Goal: Information Seeking & Learning: Learn about a topic

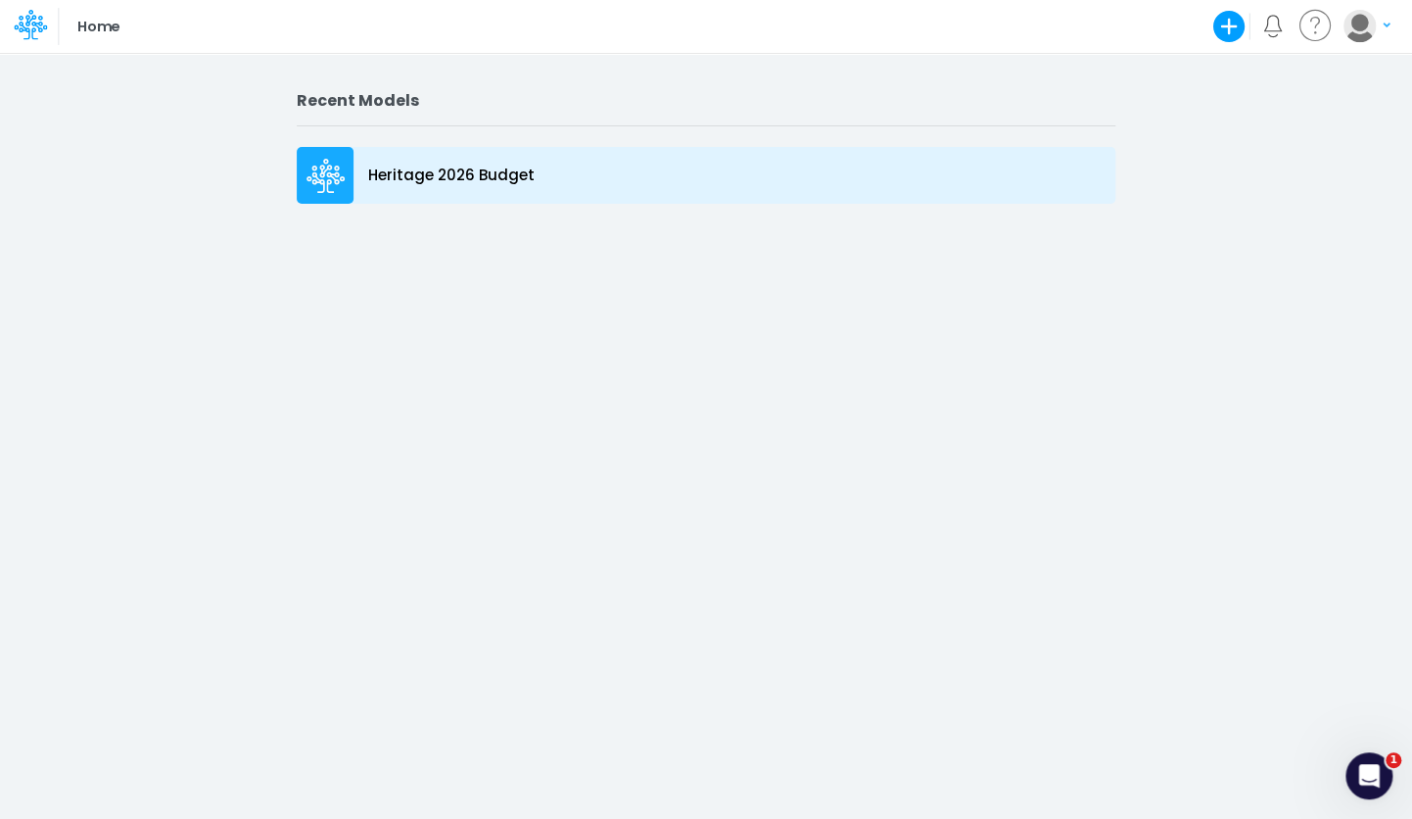
click at [455, 167] on p "Heritage 2026 Budget" at bounding box center [451, 176] width 166 height 23
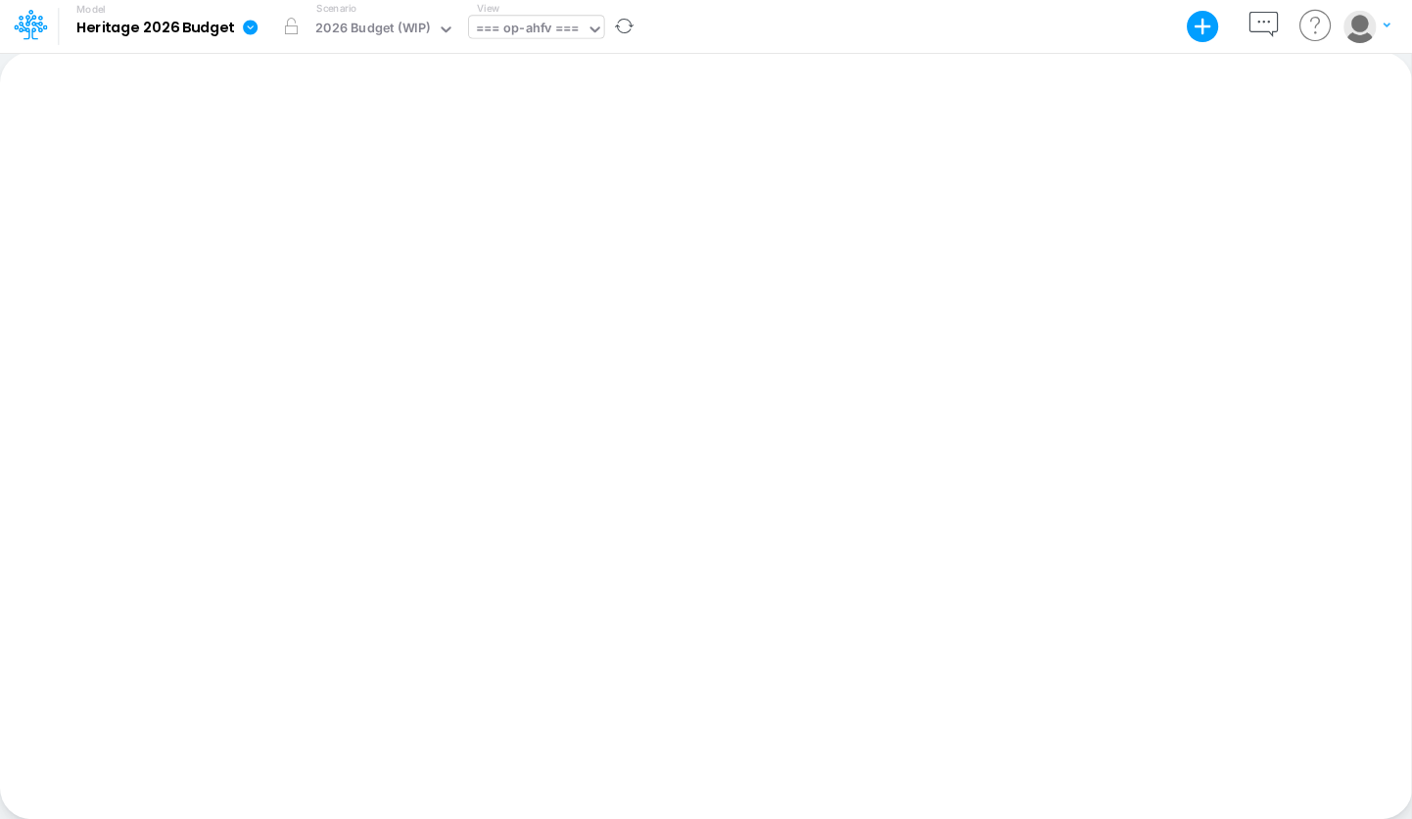
click at [577, 27] on div "=== op-ahfv ===" at bounding box center [527, 30] width 103 height 23
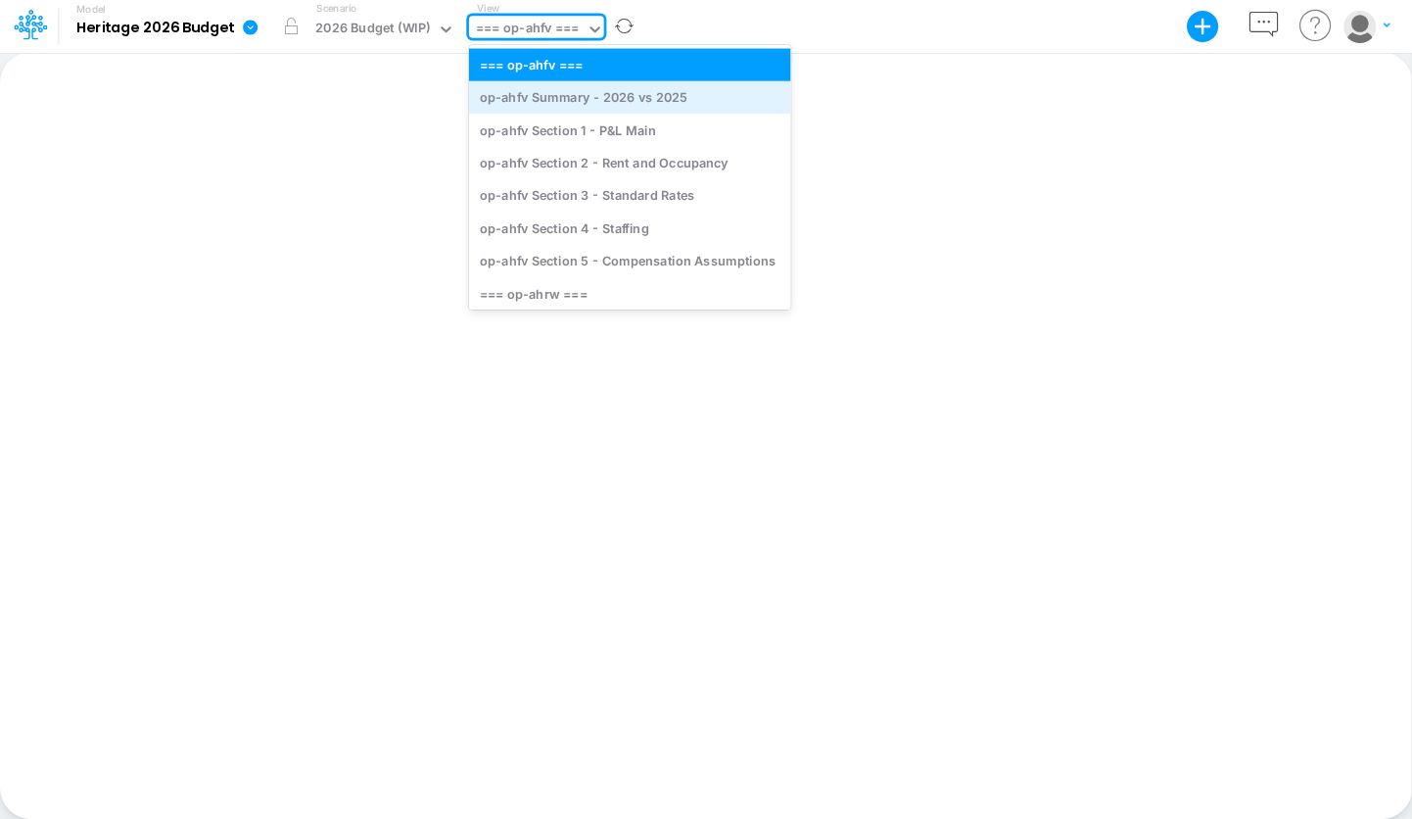
click at [686, 100] on div "op-ahfv Summary - 2026 vs 2025" at bounding box center [630, 97] width 322 height 32
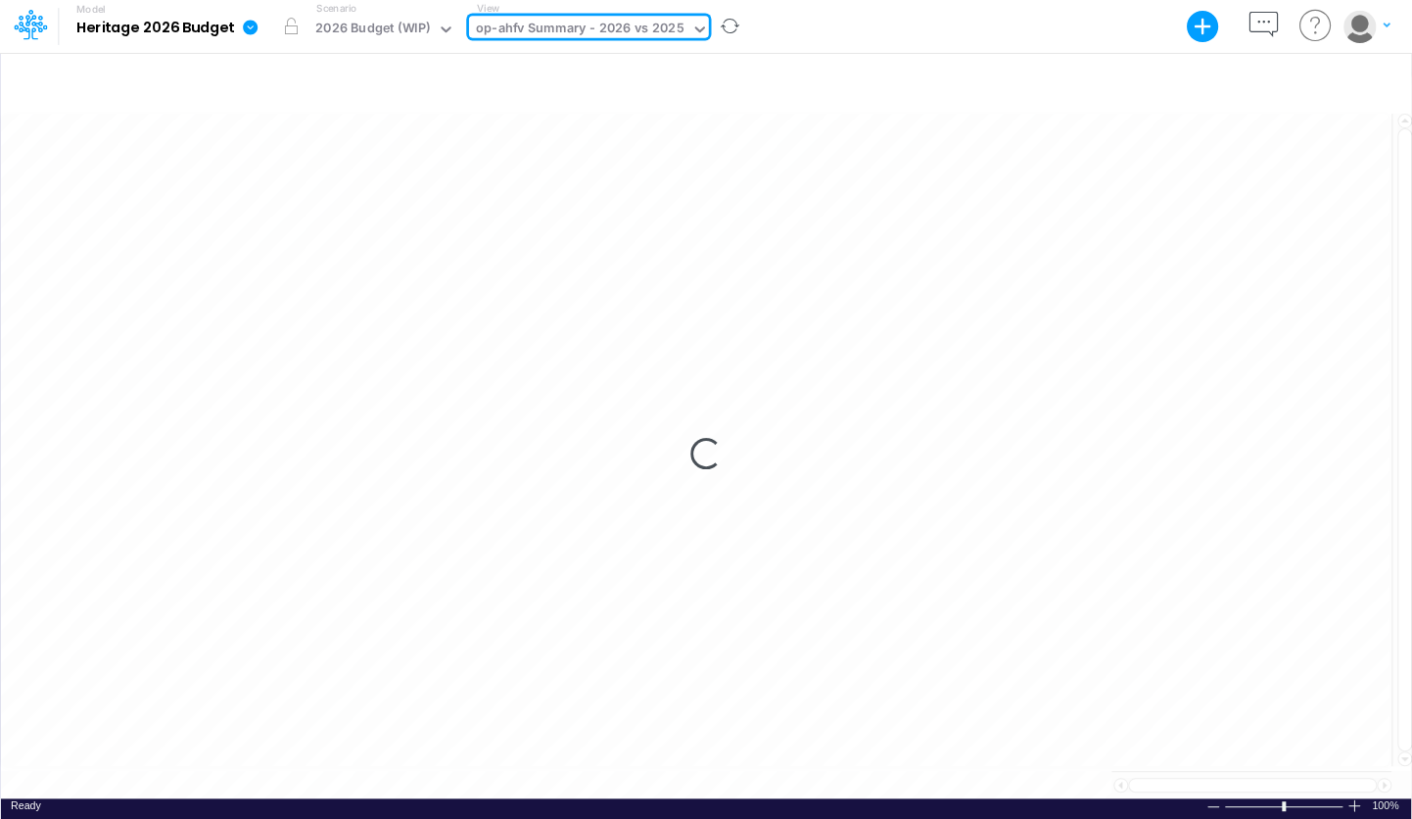
click at [693, 31] on icon at bounding box center [700, 30] width 18 height 18
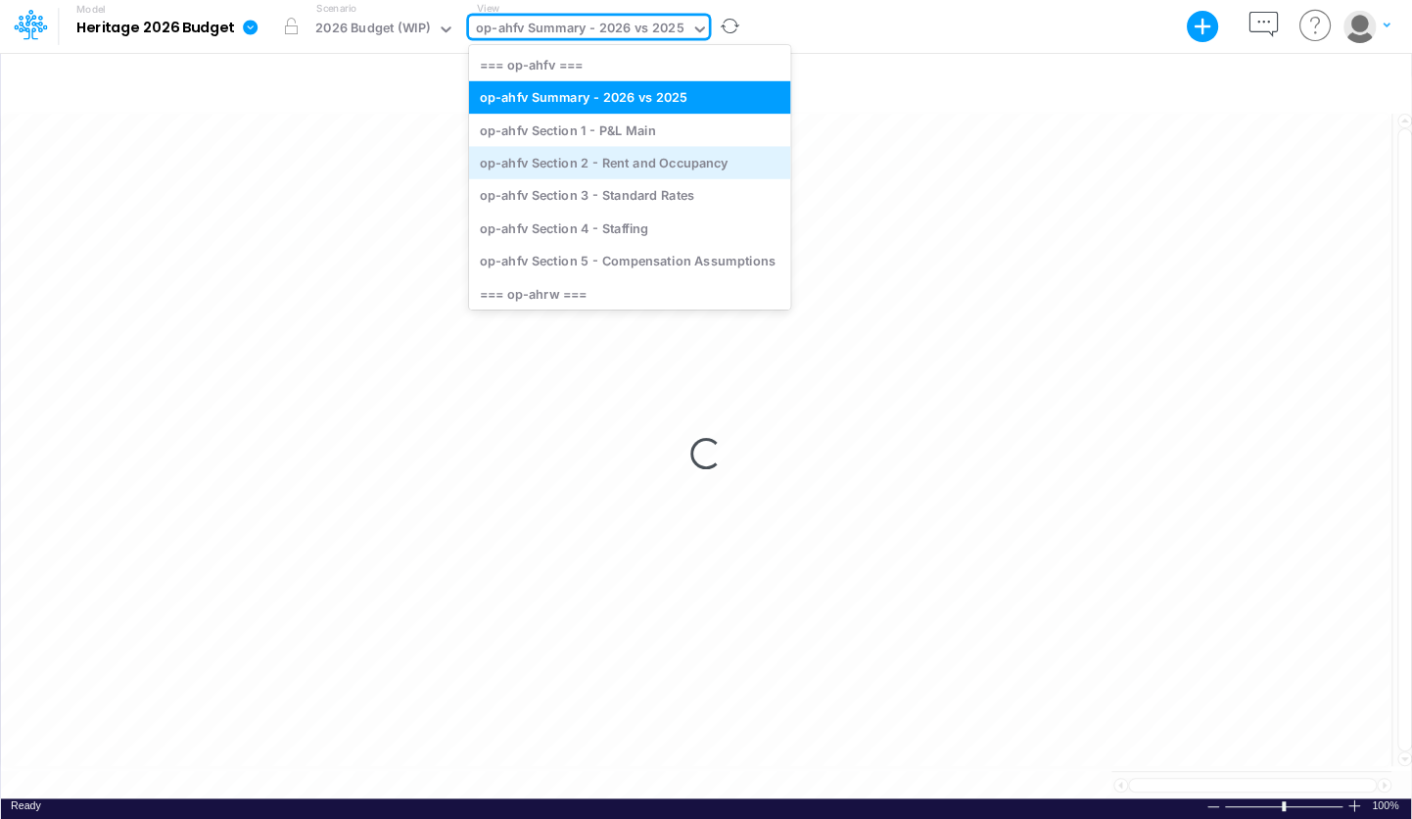
click at [647, 161] on div "op-ahfv Section 2 - Rent and Occupancy" at bounding box center [630, 162] width 322 height 32
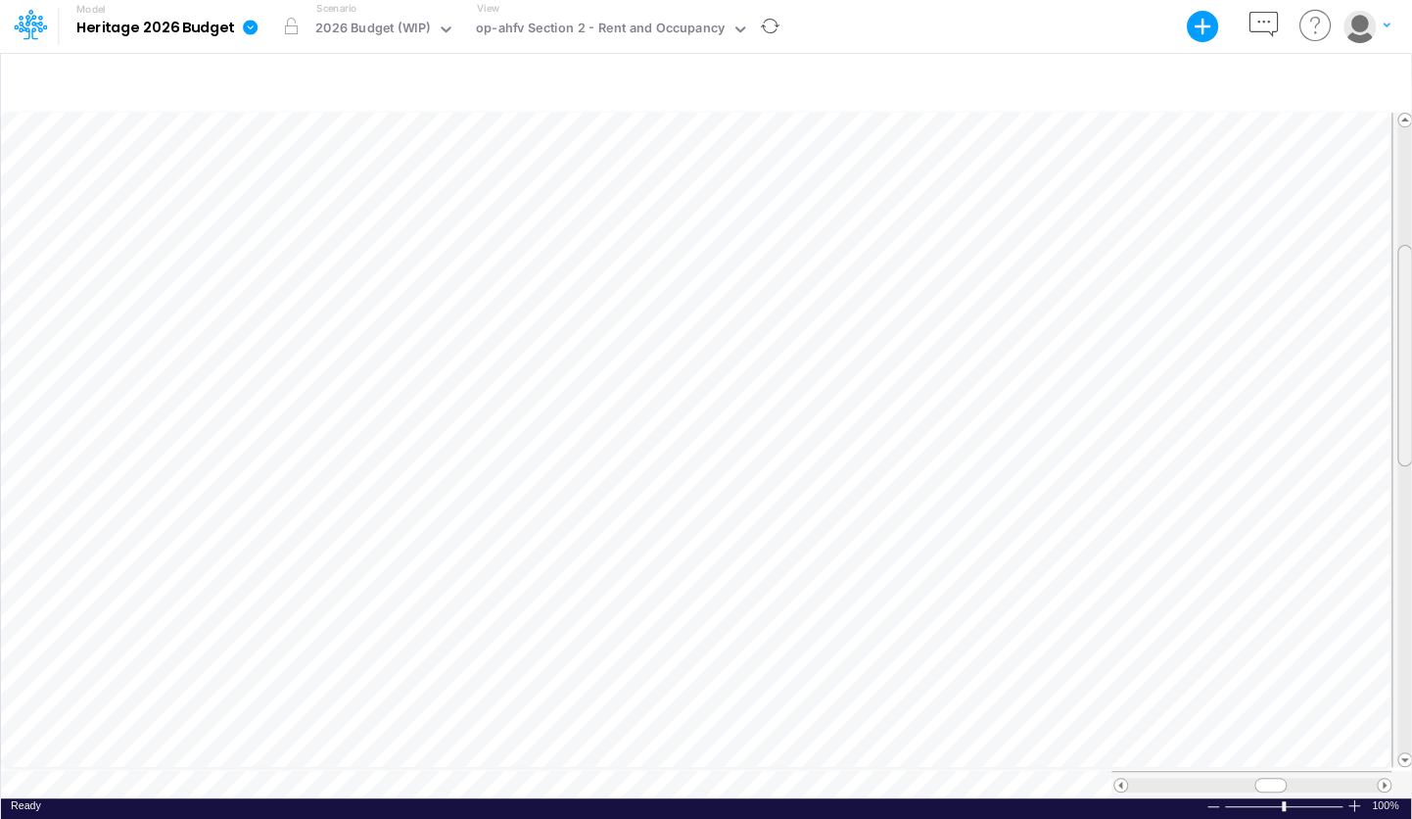
scroll to position [9, 0]
drag, startPoint x: 1402, startPoint y: 266, endPoint x: 1425, endPoint y: 427, distance: 162.3
click at [1411, 427] on html "Model Heritage 2026 Budget Export Excel Scenario 2026 Budget (WIP) View op-ahfv…" at bounding box center [706, 409] width 1412 height 819
drag, startPoint x: 1406, startPoint y: 343, endPoint x: 1415, endPoint y: 381, distance: 39.2
click at [1411, 381] on html "Model Heritage 2026 Budget Export Excel Scenario 2026 Budget (WIP) View op-ahfv…" at bounding box center [706, 409] width 1412 height 819
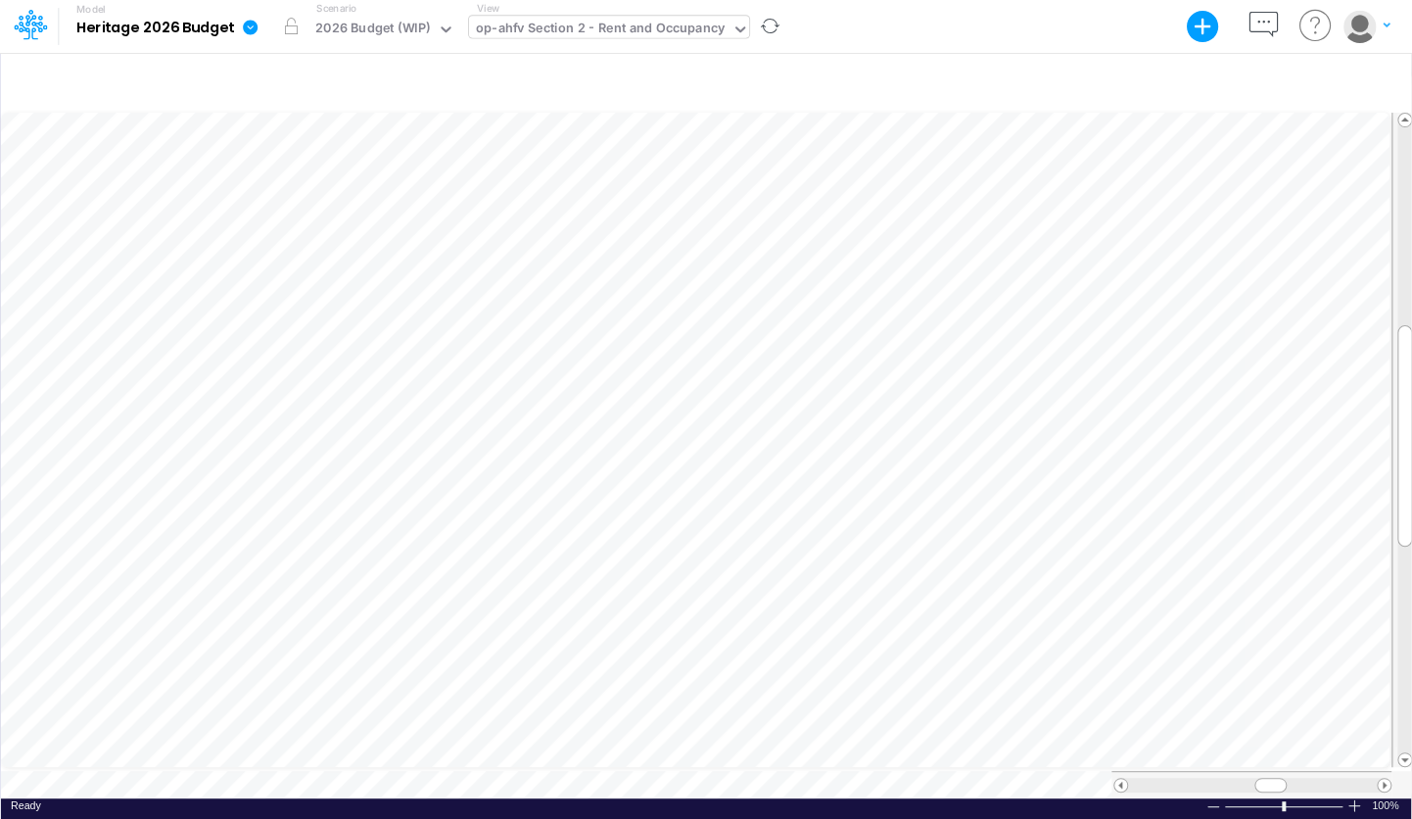
click at [736, 26] on icon at bounding box center [741, 29] width 10 height 6
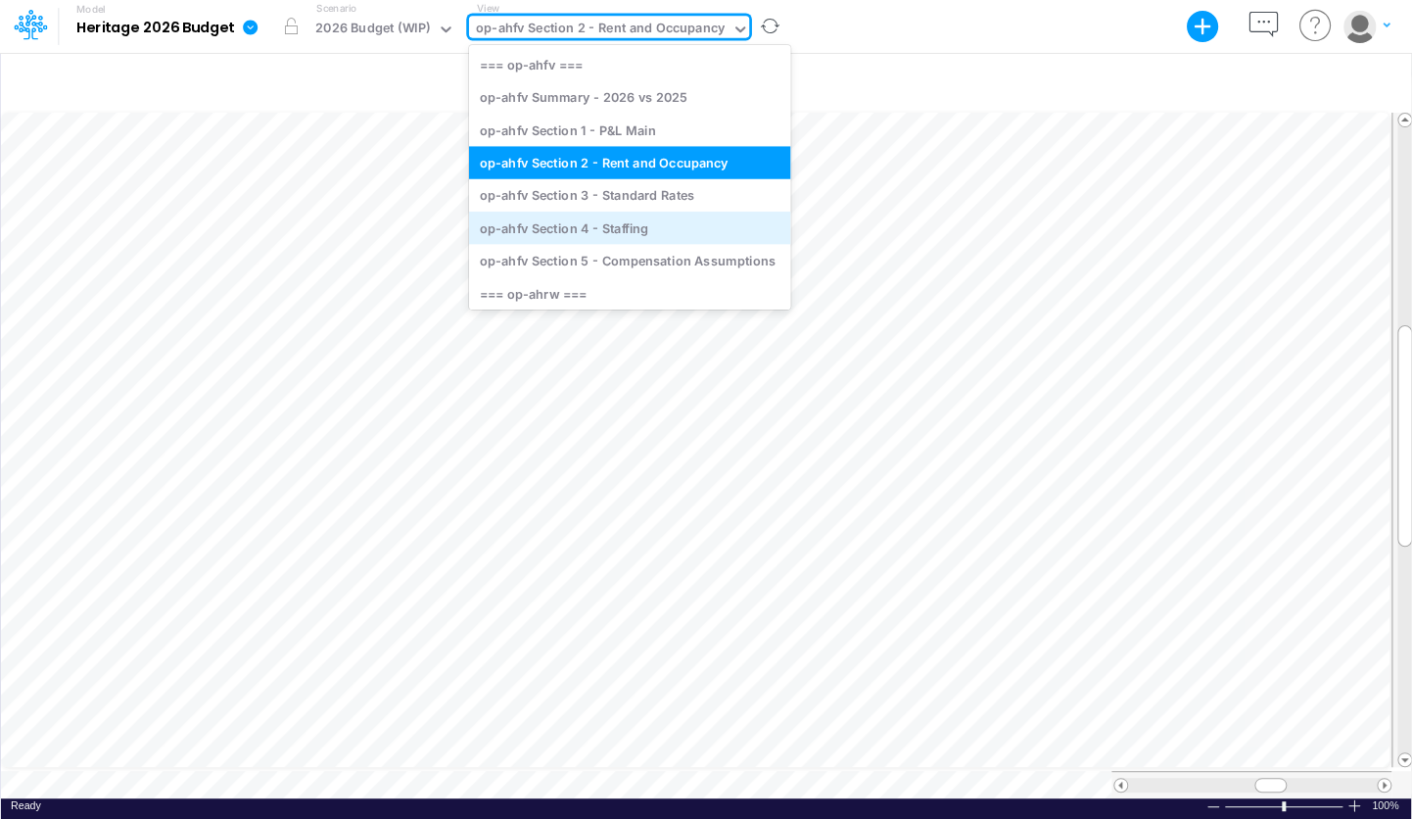
click at [666, 232] on div "op-ahfv Section 4 - Staffing" at bounding box center [630, 228] width 322 height 32
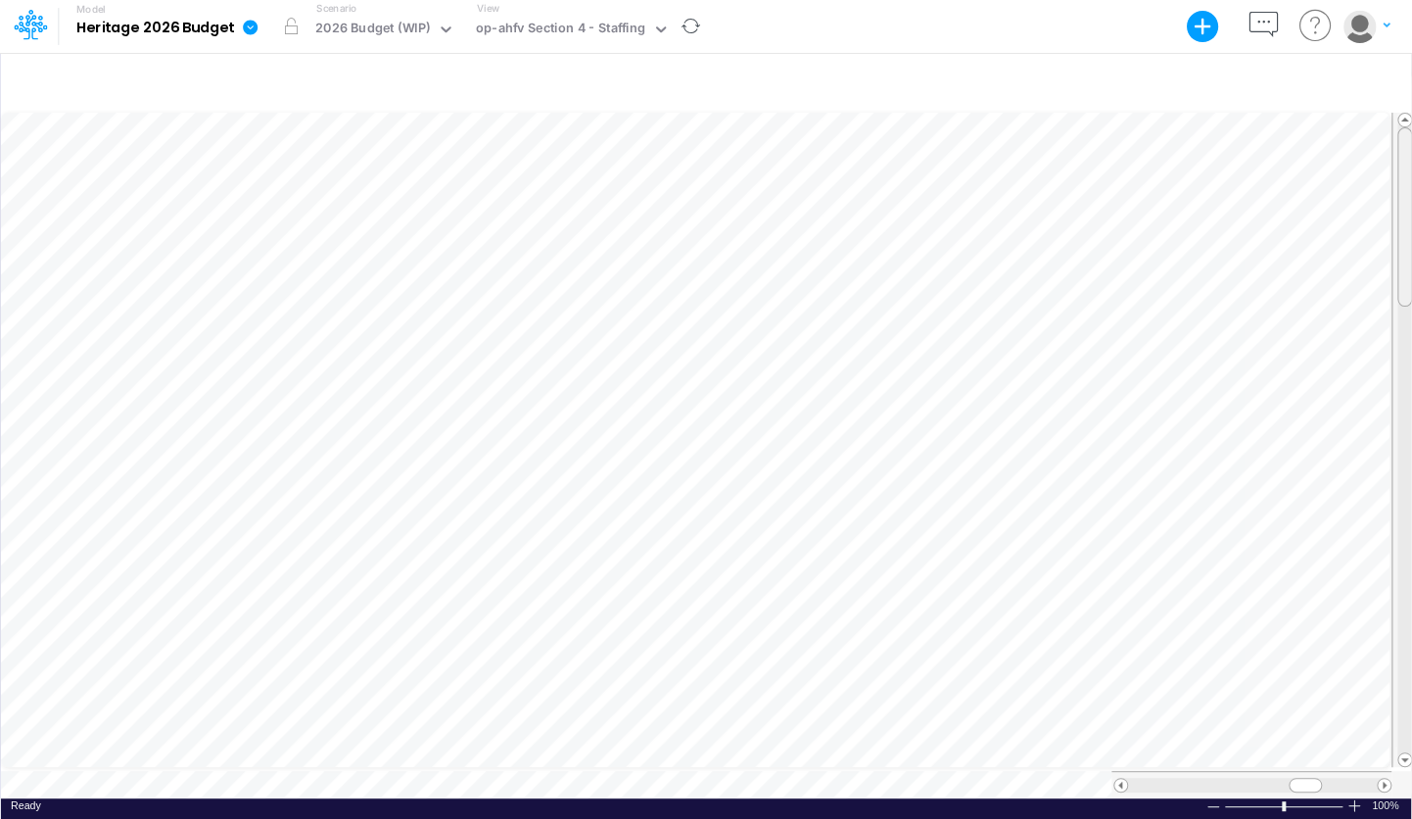
scroll to position [9, 0]
drag, startPoint x: 1403, startPoint y: 381, endPoint x: 1452, endPoint y: 59, distance: 325.9
click at [1411, 59] on html "Model Heritage 2026 Budget Export Excel Scenario 2026 Budget (WIP) View op-ahfv…" at bounding box center [706, 409] width 1412 height 819
